Goal: Information Seeking & Learning: Learn about a topic

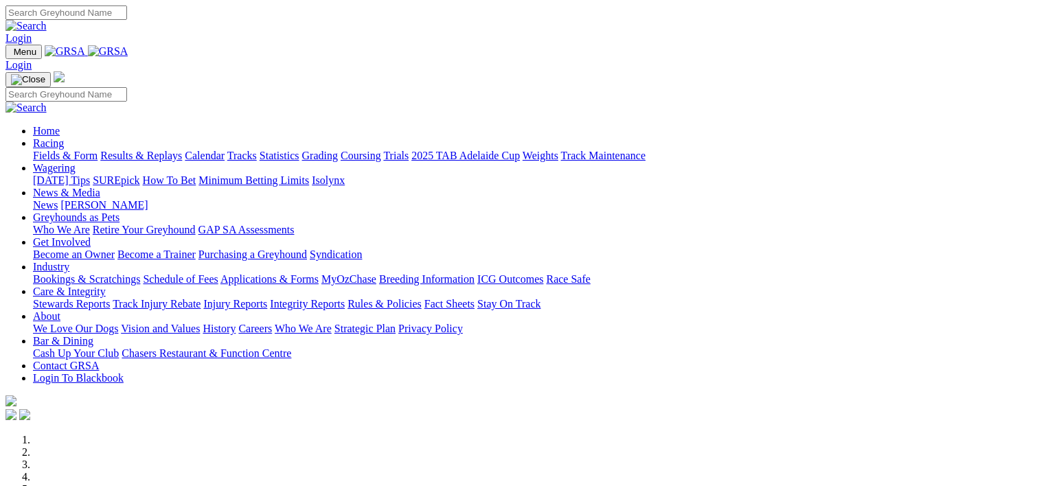
scroll to position [528, 0]
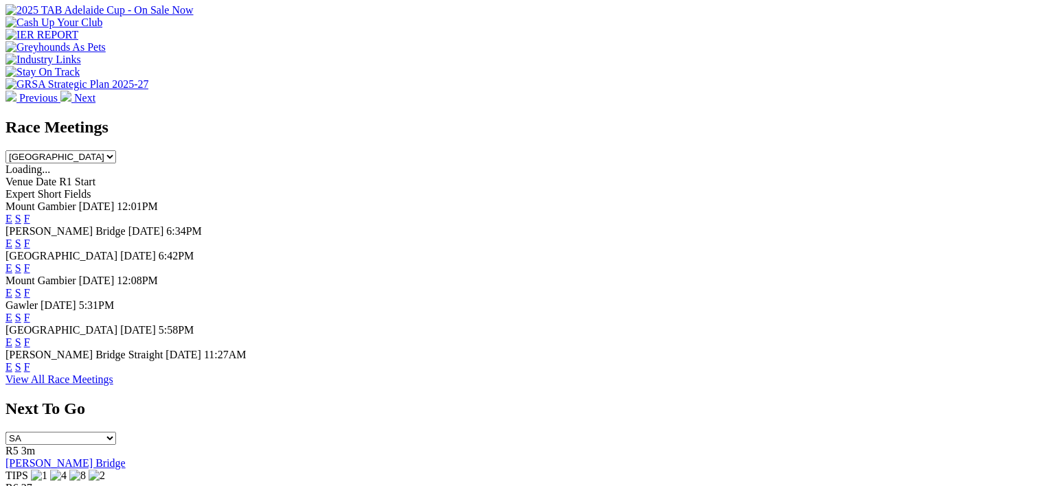
click at [30, 373] on link "F" at bounding box center [27, 367] width 6 height 12
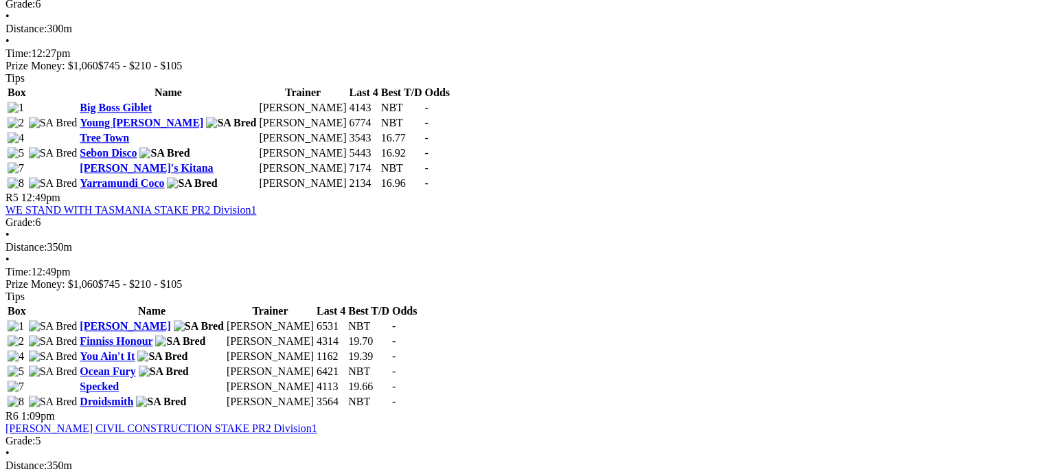
scroll to position [1361, 0]
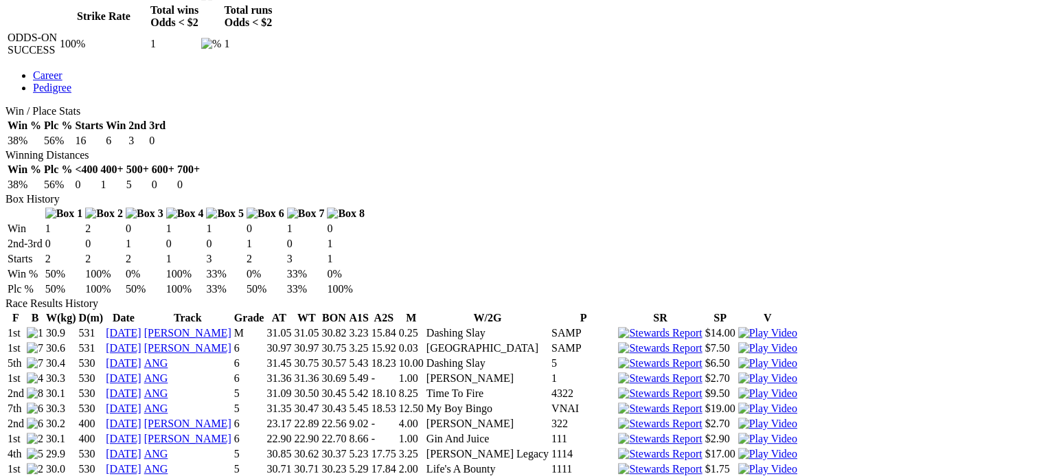
scroll to position [712, 0]
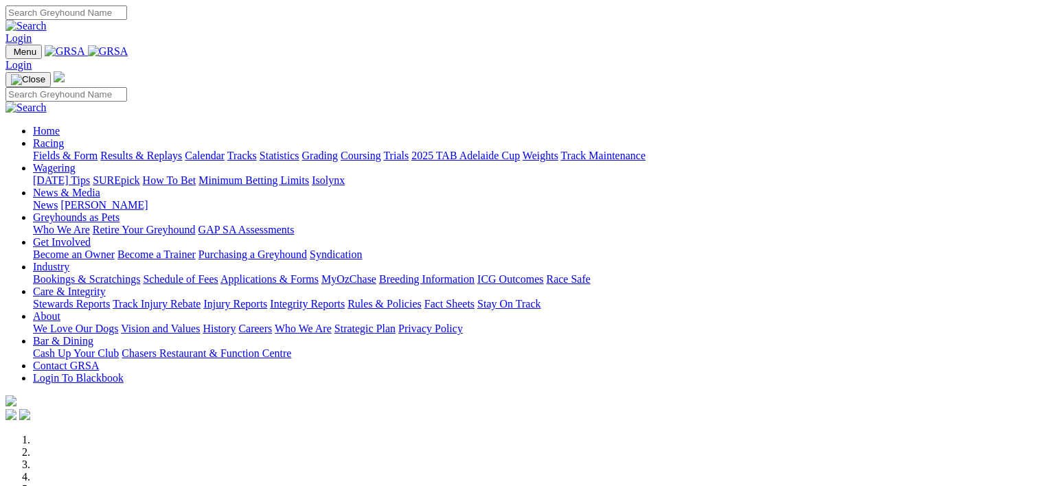
scroll to position [529, 0]
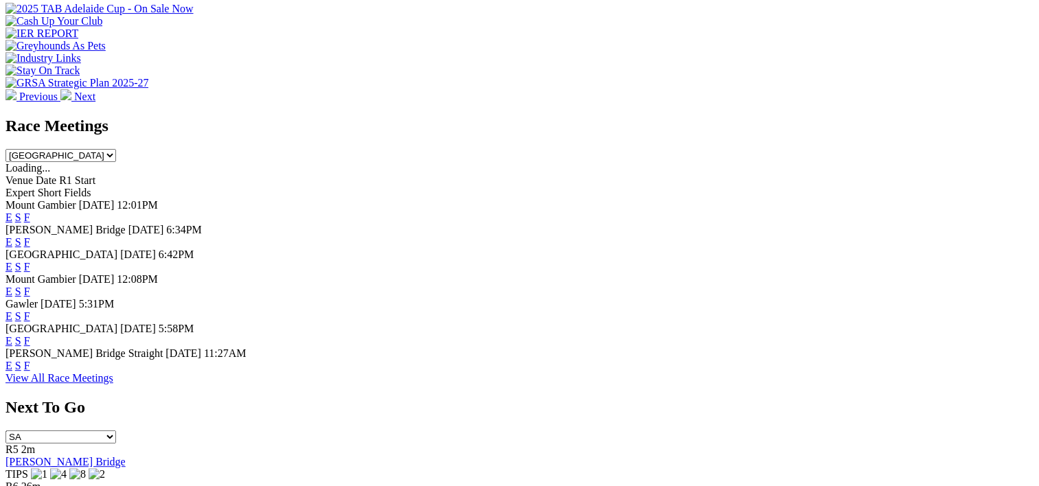
click at [30, 261] on link "F" at bounding box center [27, 267] width 6 height 12
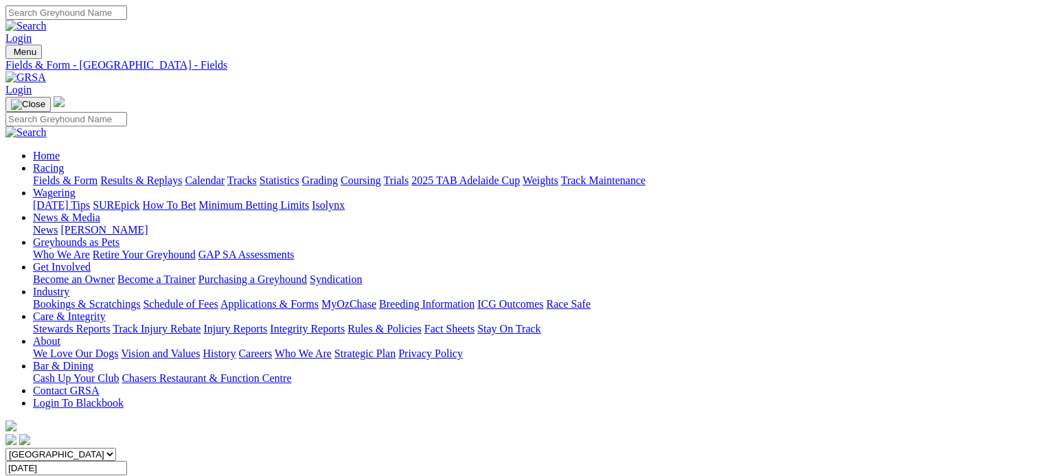
click at [299, 174] on link "Statistics" at bounding box center [280, 180] width 40 height 12
click at [65, 471] on link "Trainer" at bounding box center [49, 477] width 32 height 12
type input "[PERSON_NAME]"
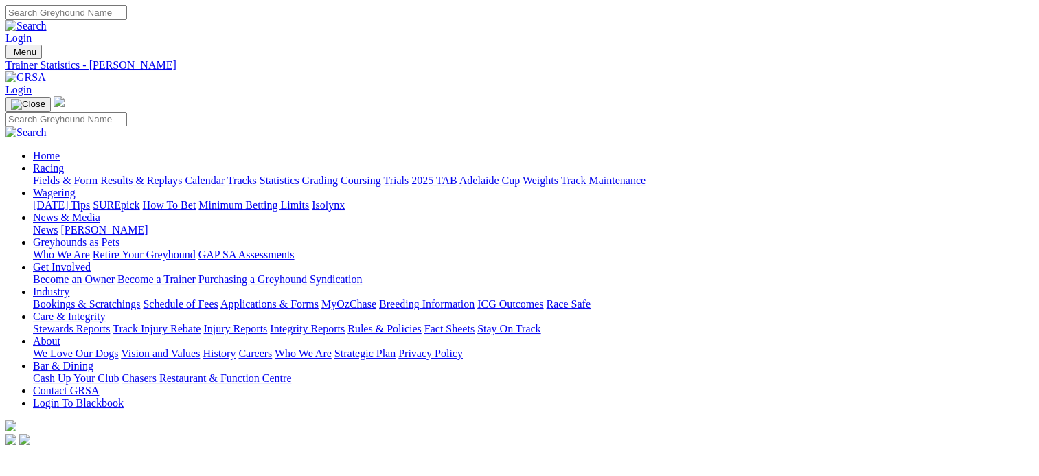
click at [299, 174] on link "Statistics" at bounding box center [280, 180] width 40 height 12
type input "maestro luke"
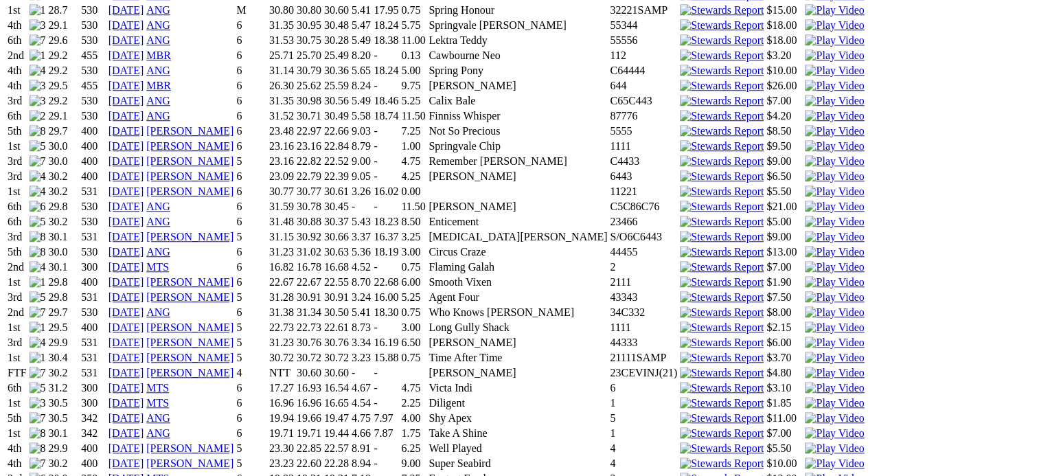
scroll to position [1135, 0]
click at [144, 429] on link "15 Apr 24" at bounding box center [127, 435] width 36 height 12
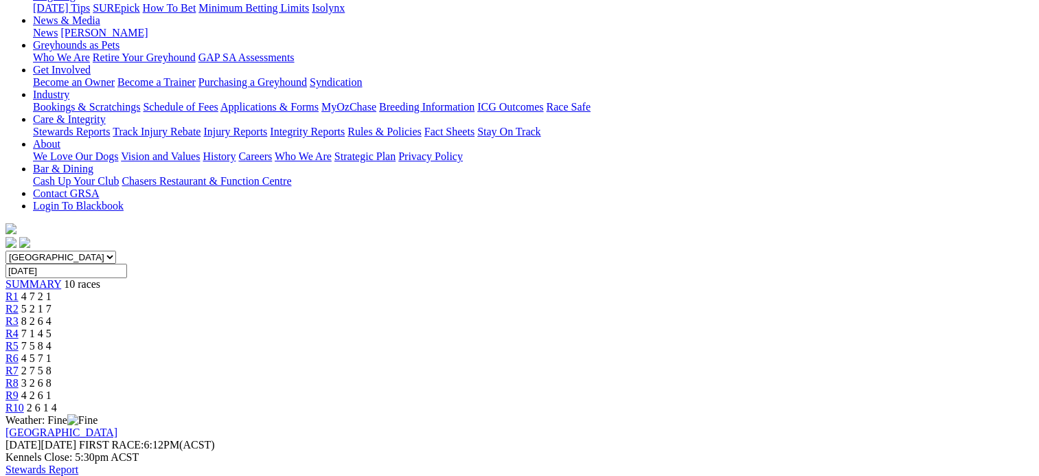
scroll to position [198, 0]
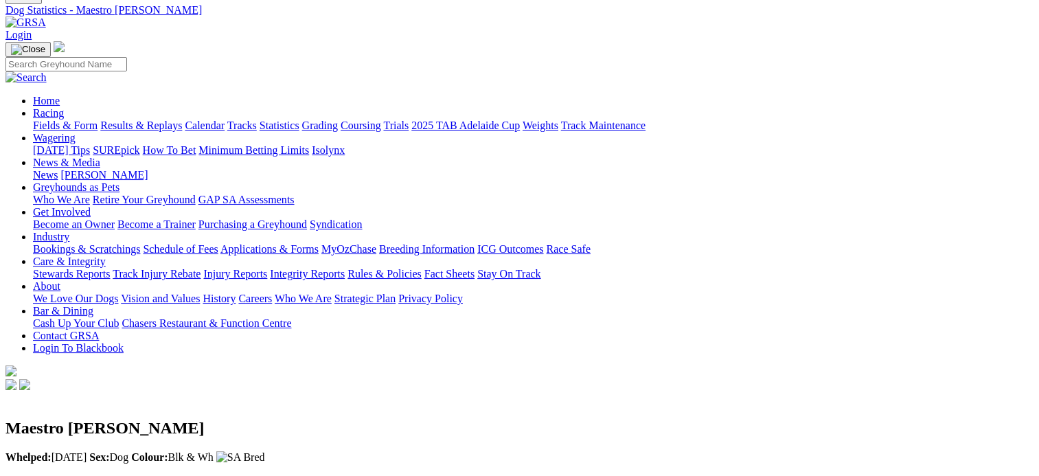
scroll to position [11, 0]
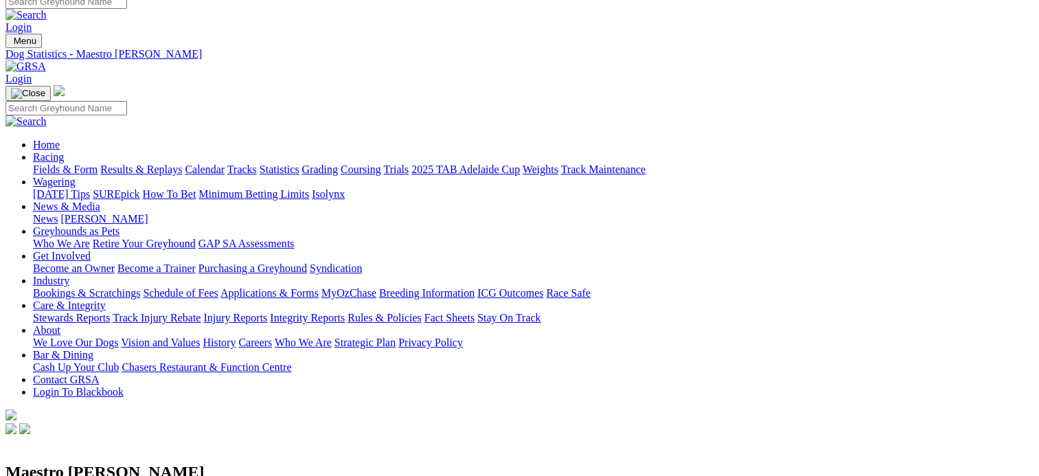
click at [182, 163] on link "Results & Replays" at bounding box center [141, 169] width 82 height 12
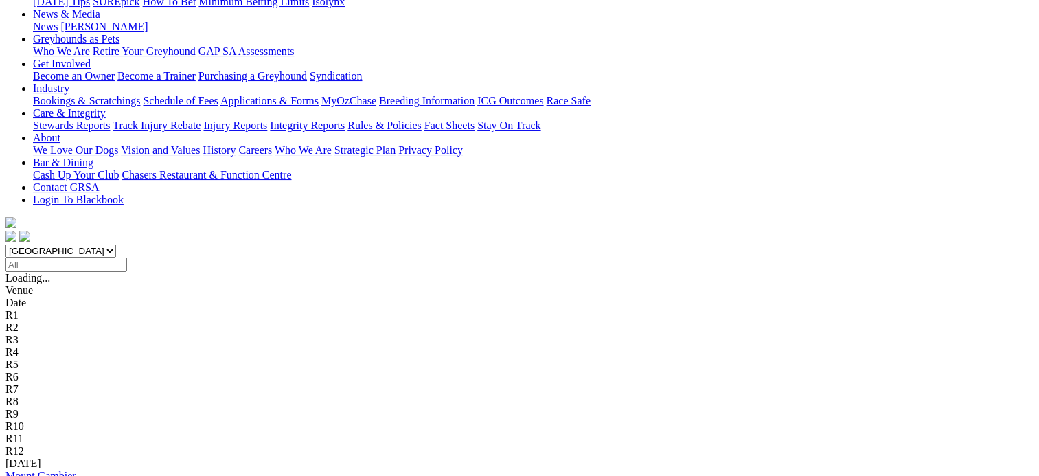
scroll to position [224, 0]
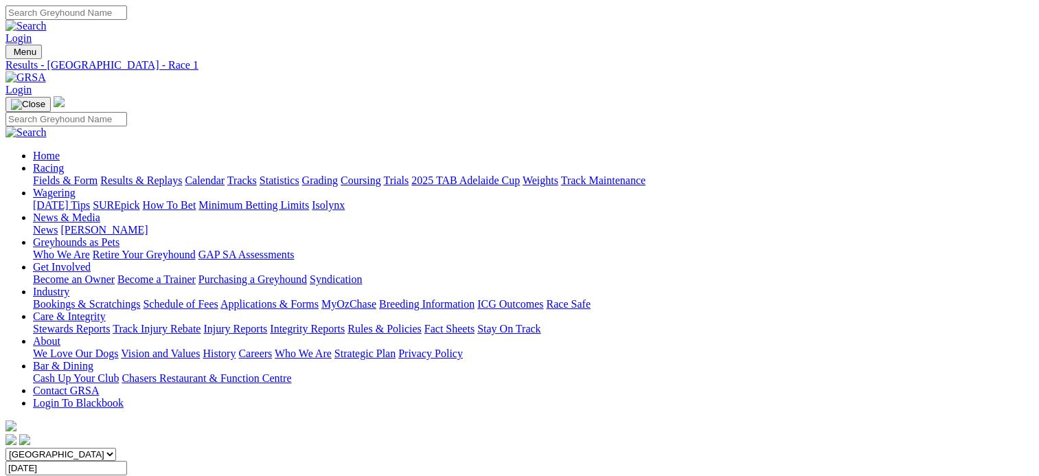
click at [100, 475] on span "10 races" at bounding box center [82, 481] width 36 height 12
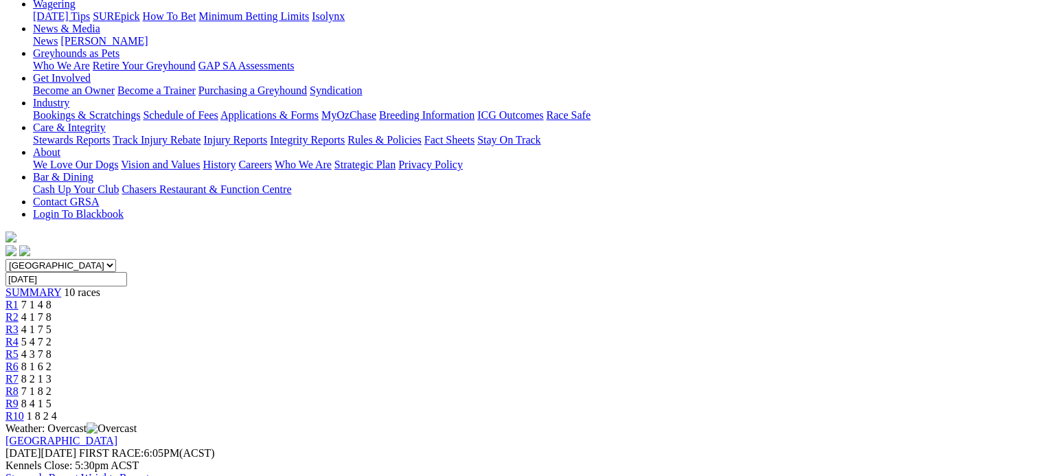
scroll to position [216, 0]
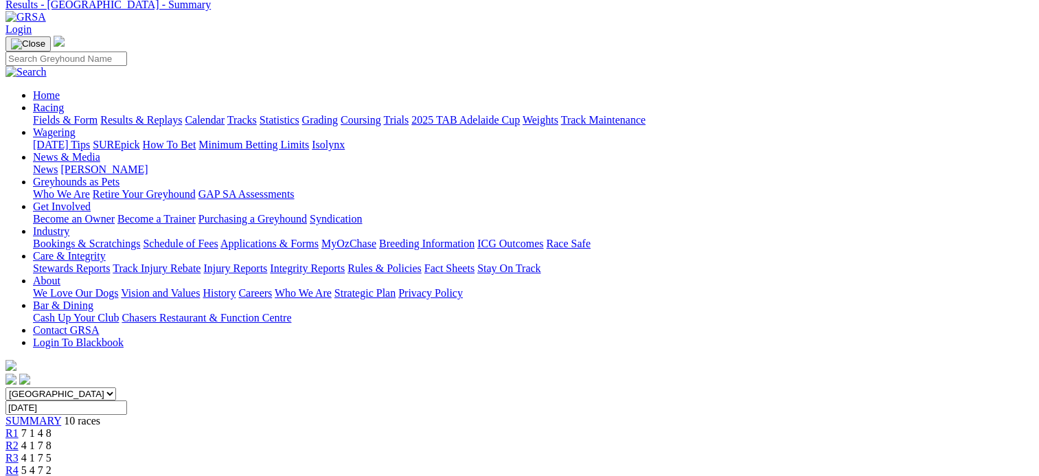
scroll to position [0, 0]
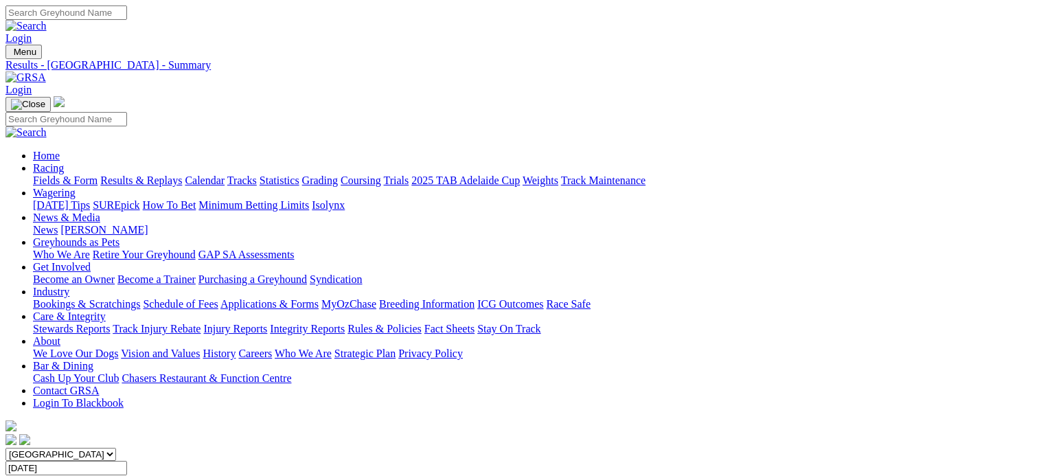
click at [63, 174] on link "Fields & Form" at bounding box center [65, 180] width 65 height 12
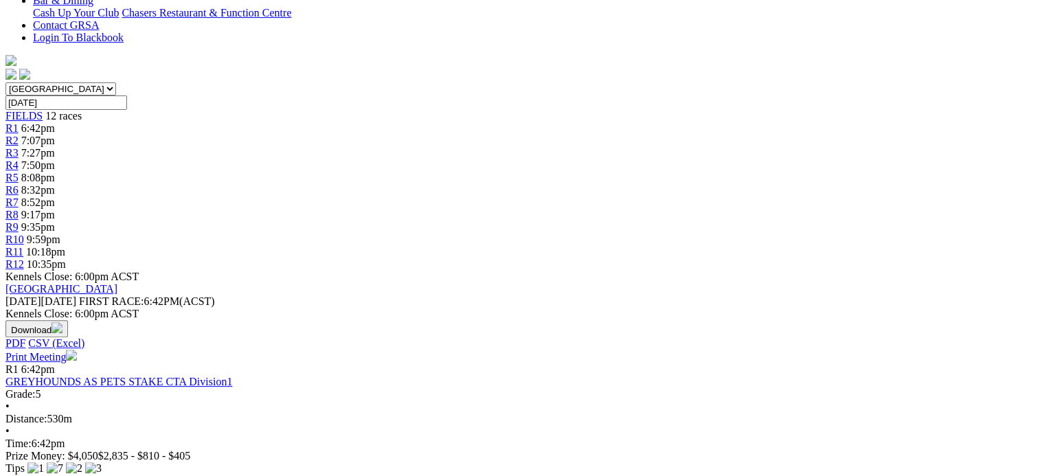
scroll to position [367, 0]
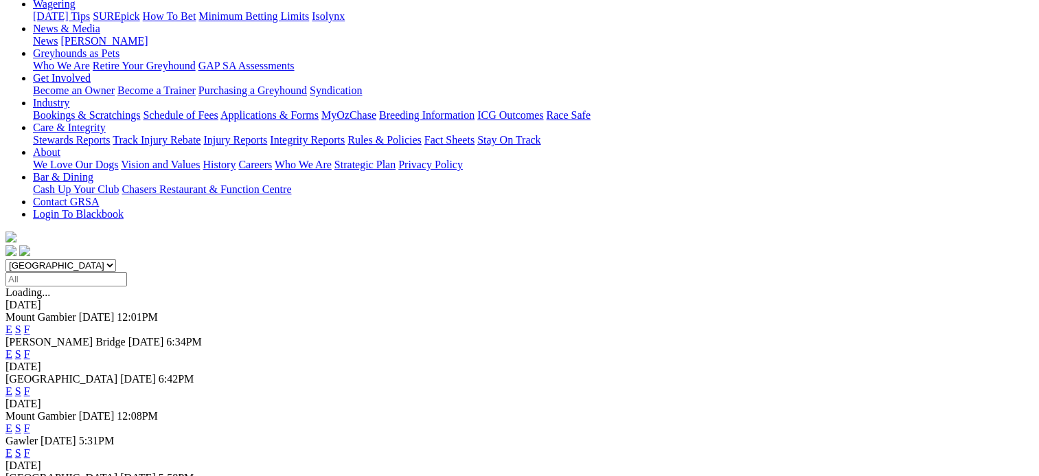
scroll to position [192, 0]
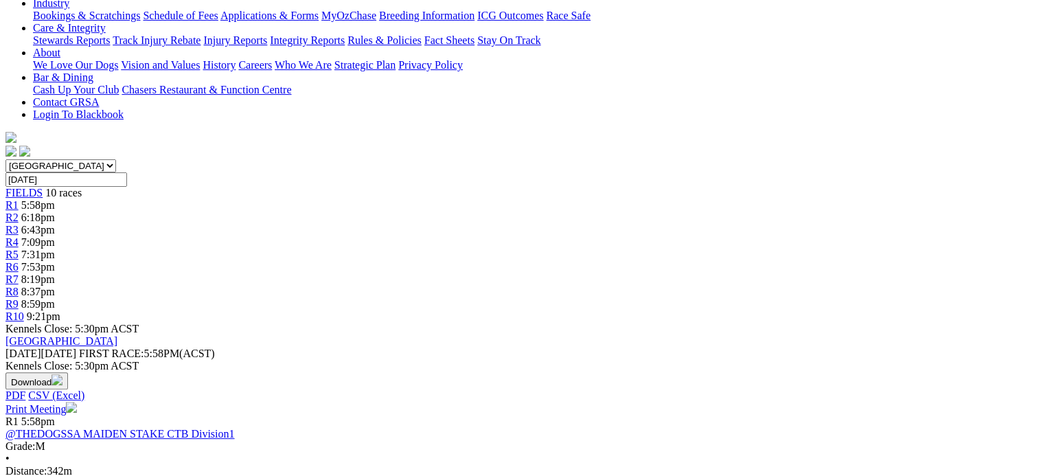
scroll to position [293, 0]
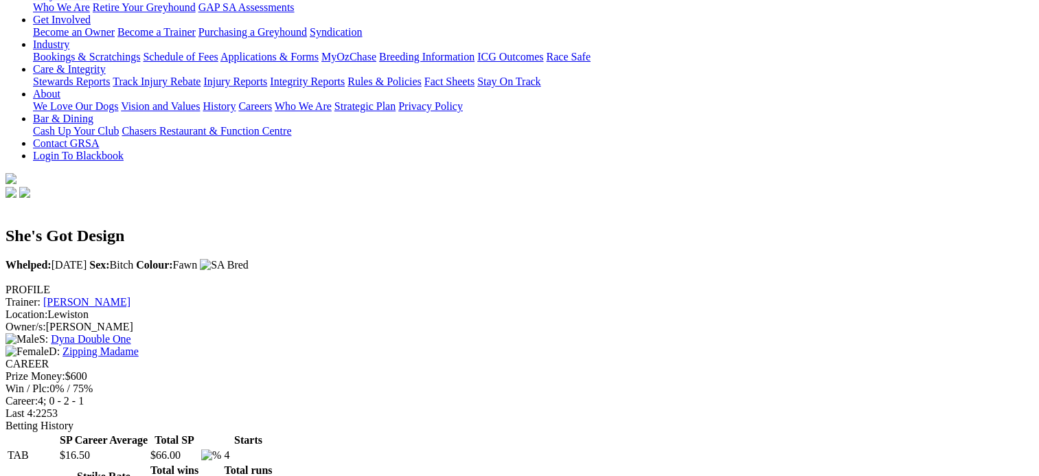
scroll to position [265, 0]
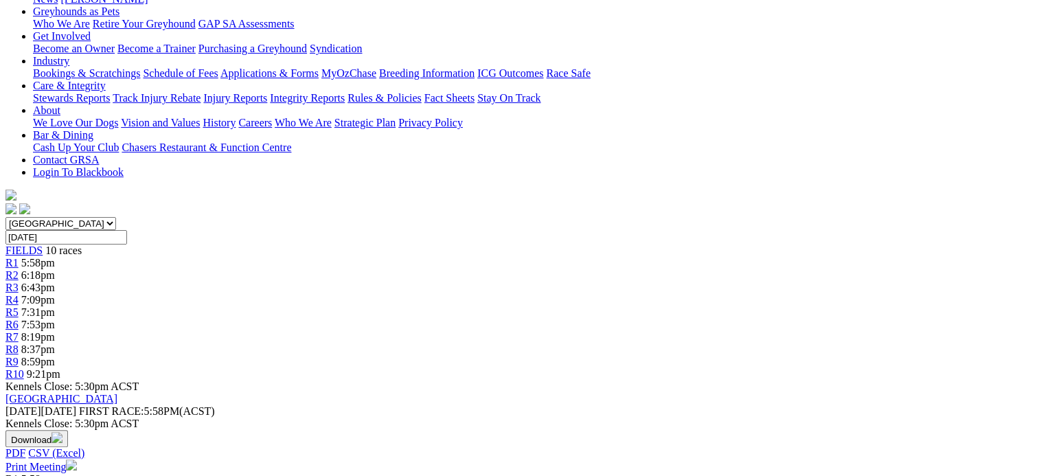
scroll to position [247, 0]
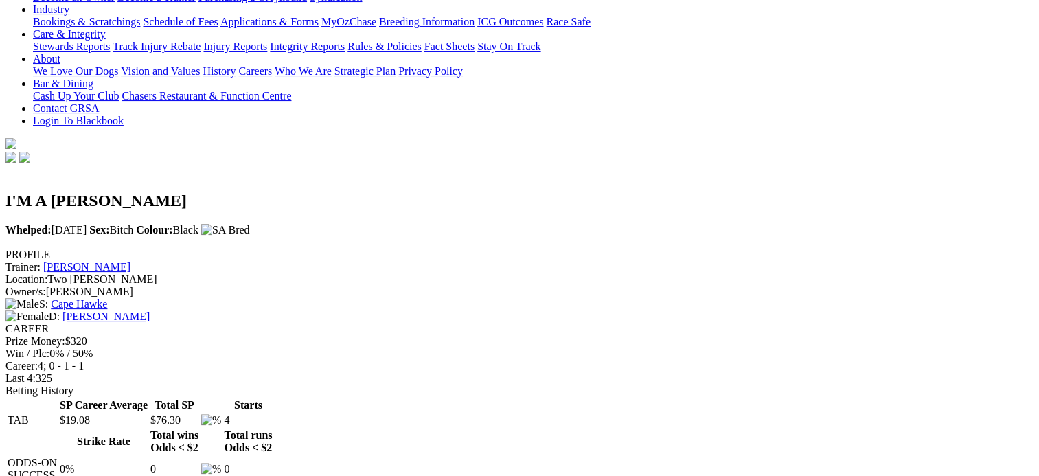
scroll to position [332, 0]
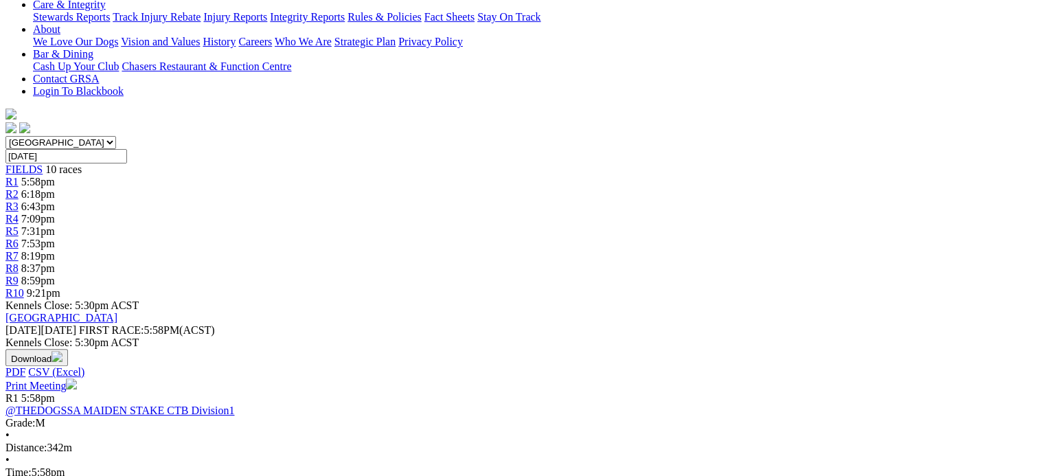
scroll to position [316, 0]
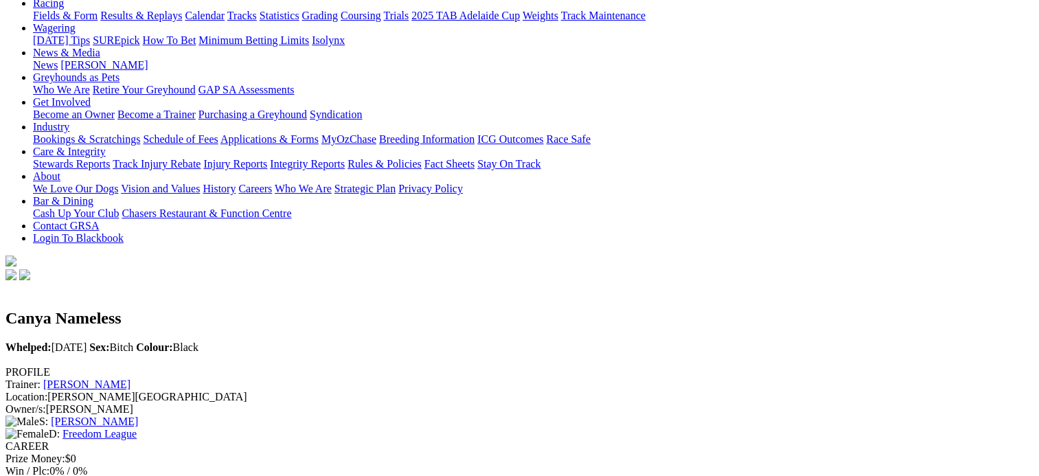
scroll to position [168, 0]
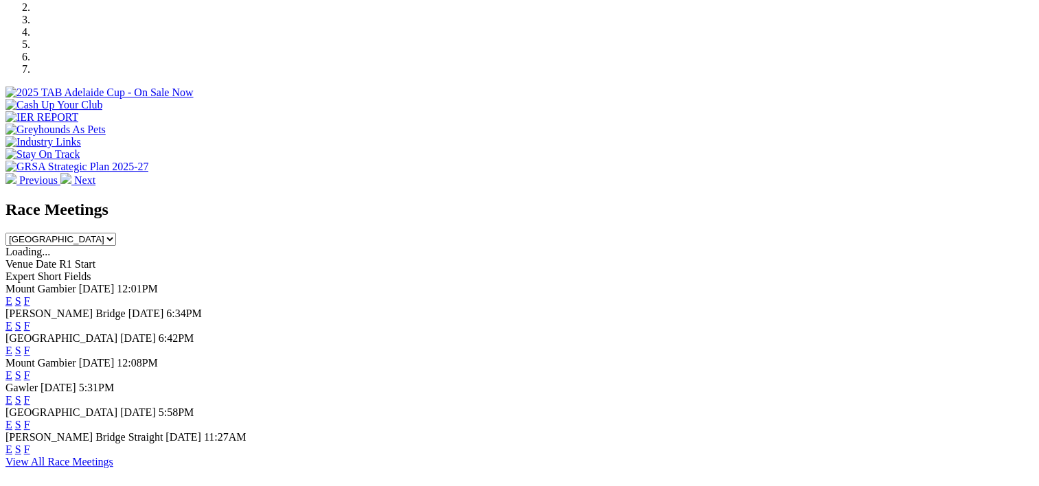
scroll to position [535, 0]
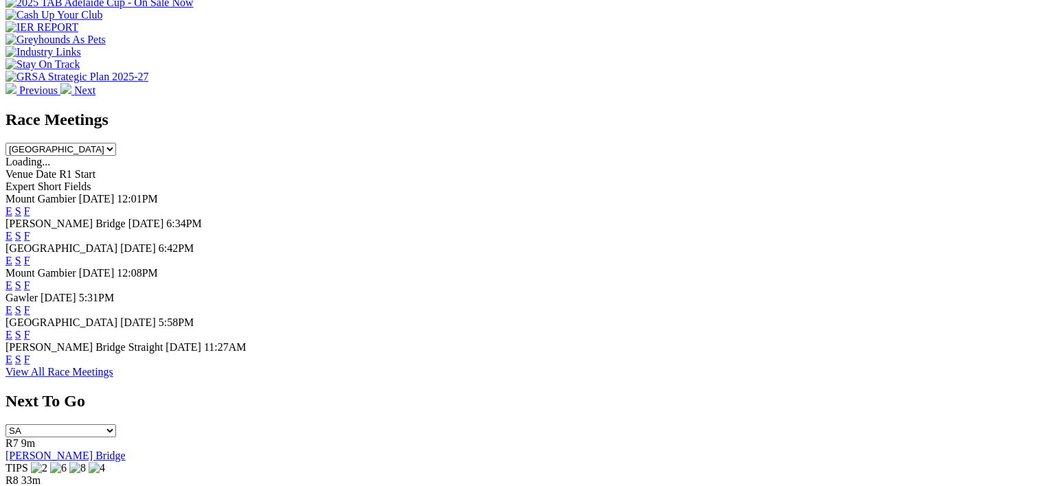
drag, startPoint x: 715, startPoint y: 333, endPoint x: 717, endPoint y: 316, distance: 17.3
click at [717, 317] on div "[GEOGRAPHIC_DATA] [DATE] 5:58PM E S F" at bounding box center [519, 329] width 1028 height 25
click at [30, 340] on link "F" at bounding box center [27, 335] width 6 height 12
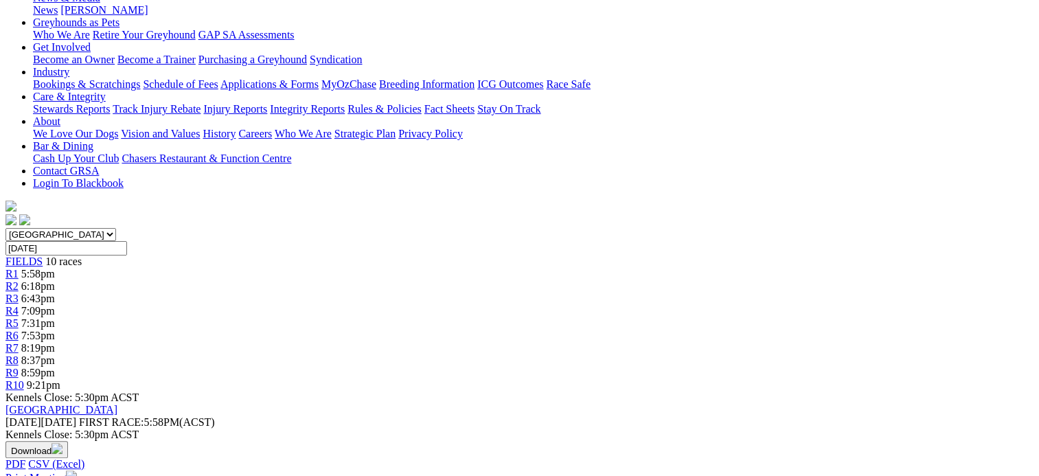
scroll to position [221, 0]
